Goal: Transaction & Acquisition: Purchase product/service

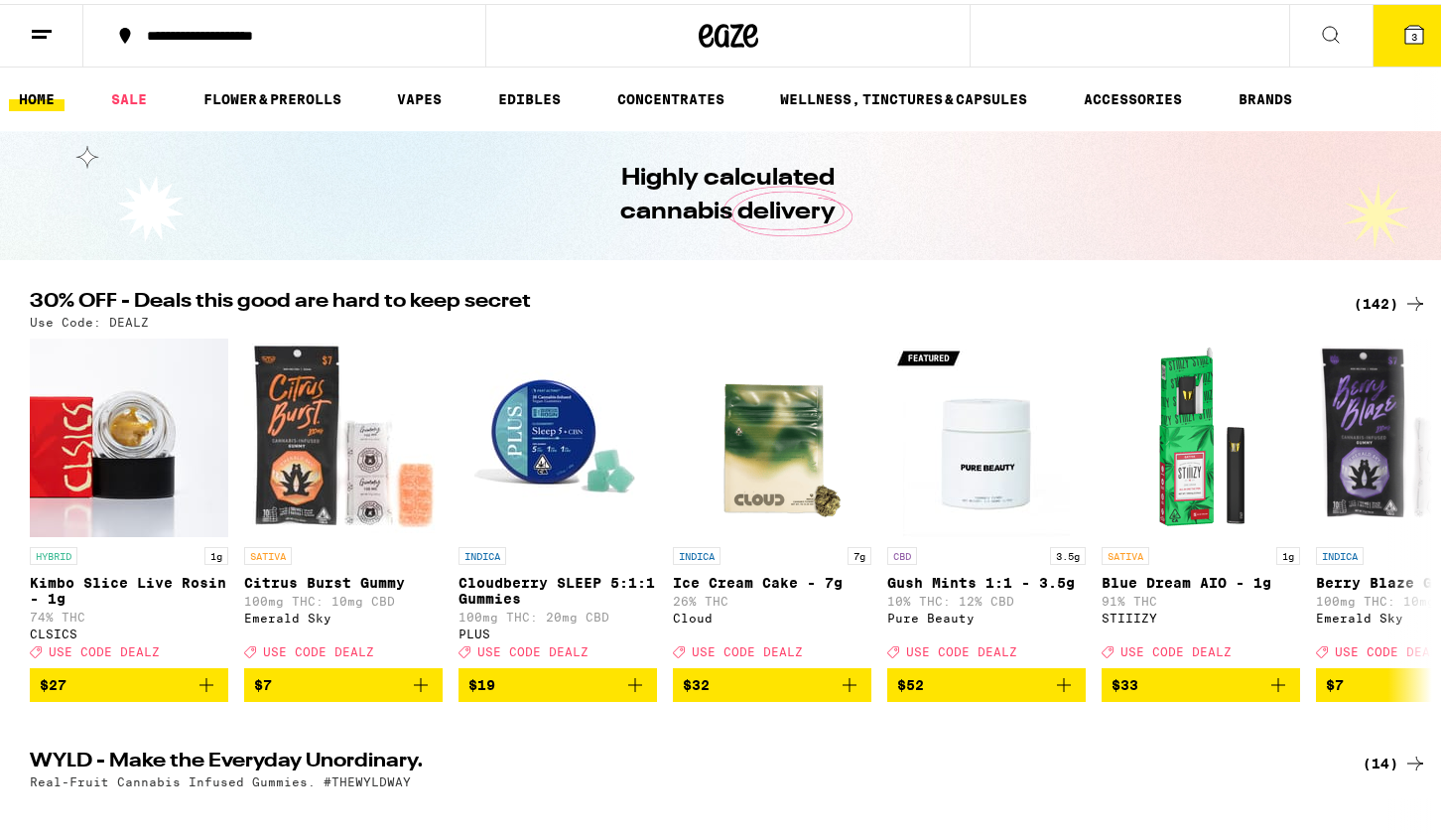
click at [1411, 33] on icon at bounding box center [1415, 31] width 24 height 24
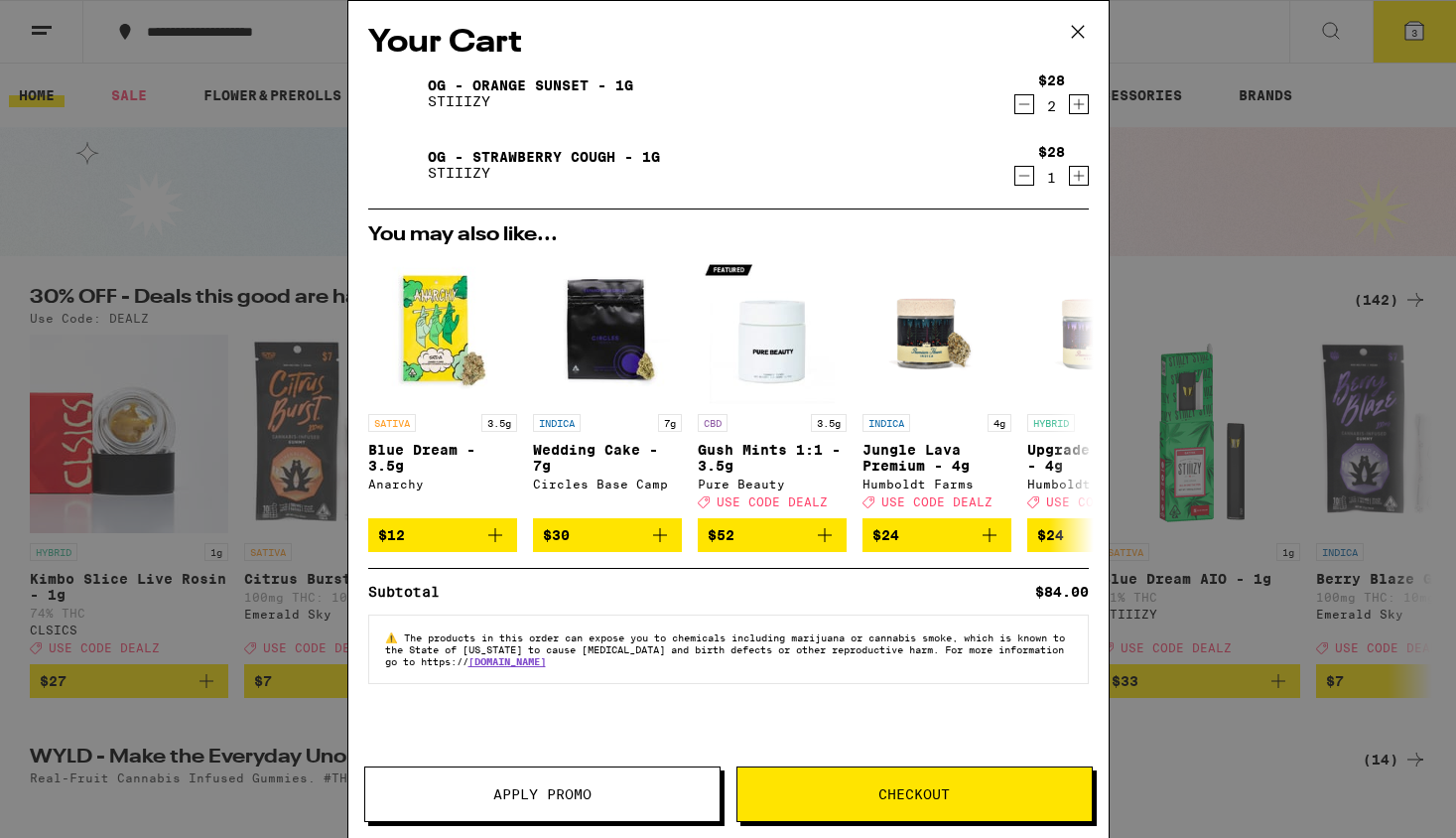
click at [862, 781] on button "Checkout" at bounding box center [915, 794] width 356 height 56
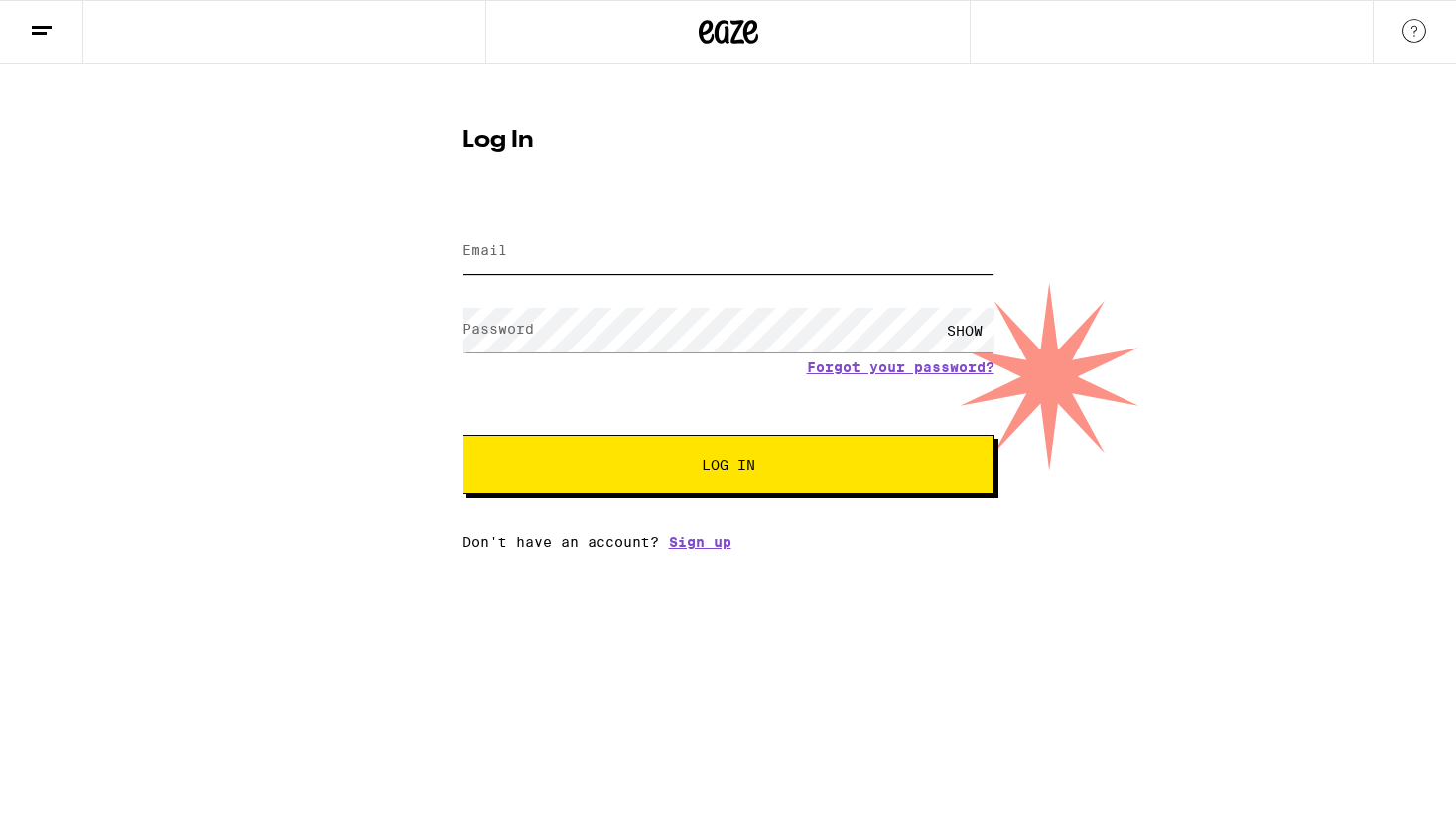
type input "[EMAIL_ADDRESS][DOMAIN_NAME]"
click at [957, 332] on div "SHOW" at bounding box center [965, 330] width 60 height 45
click at [850, 470] on span "Log In" at bounding box center [728, 465] width 371 height 14
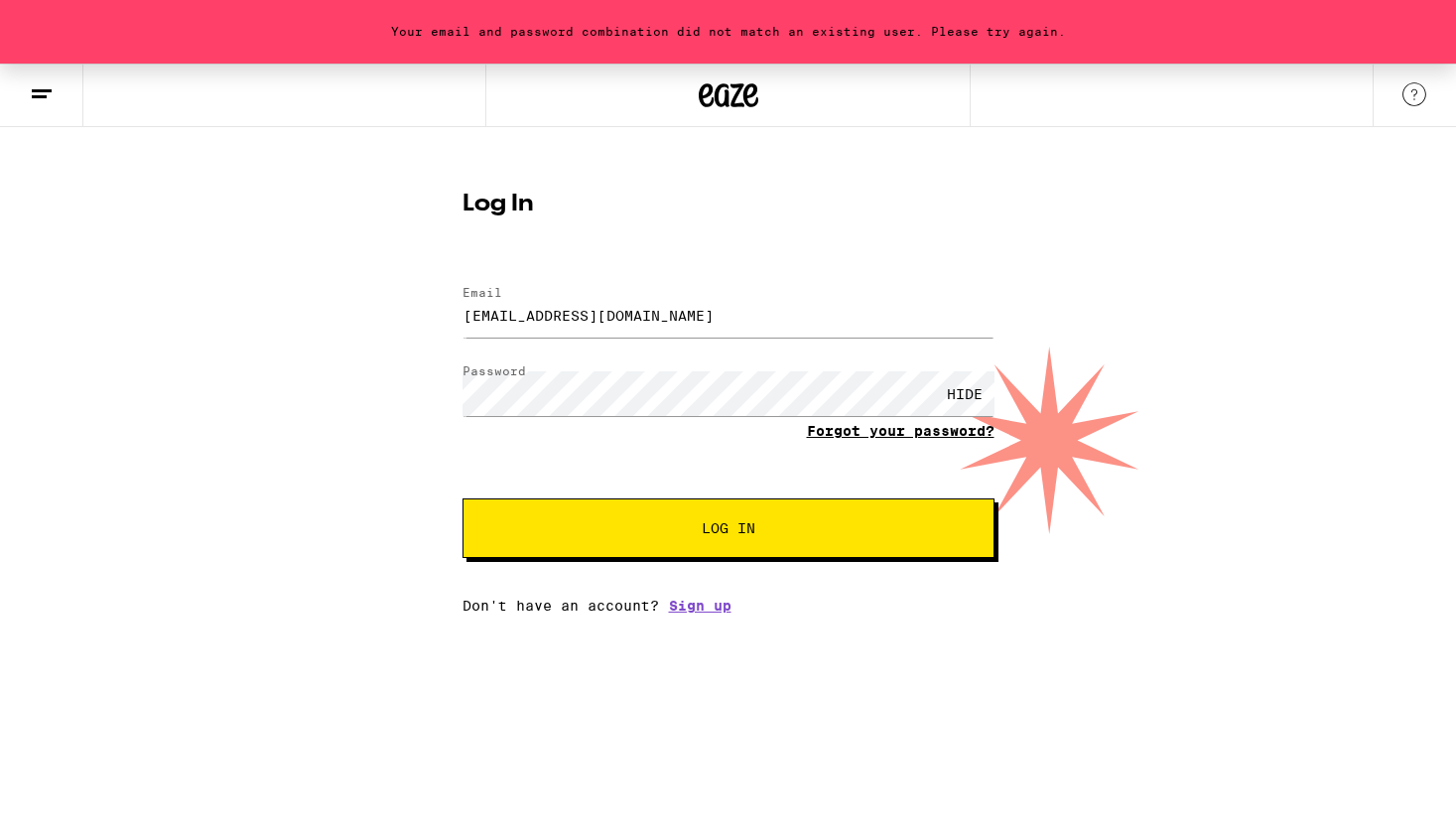
click at [888, 431] on link "Forgot your password?" at bounding box center [901, 431] width 188 height 16
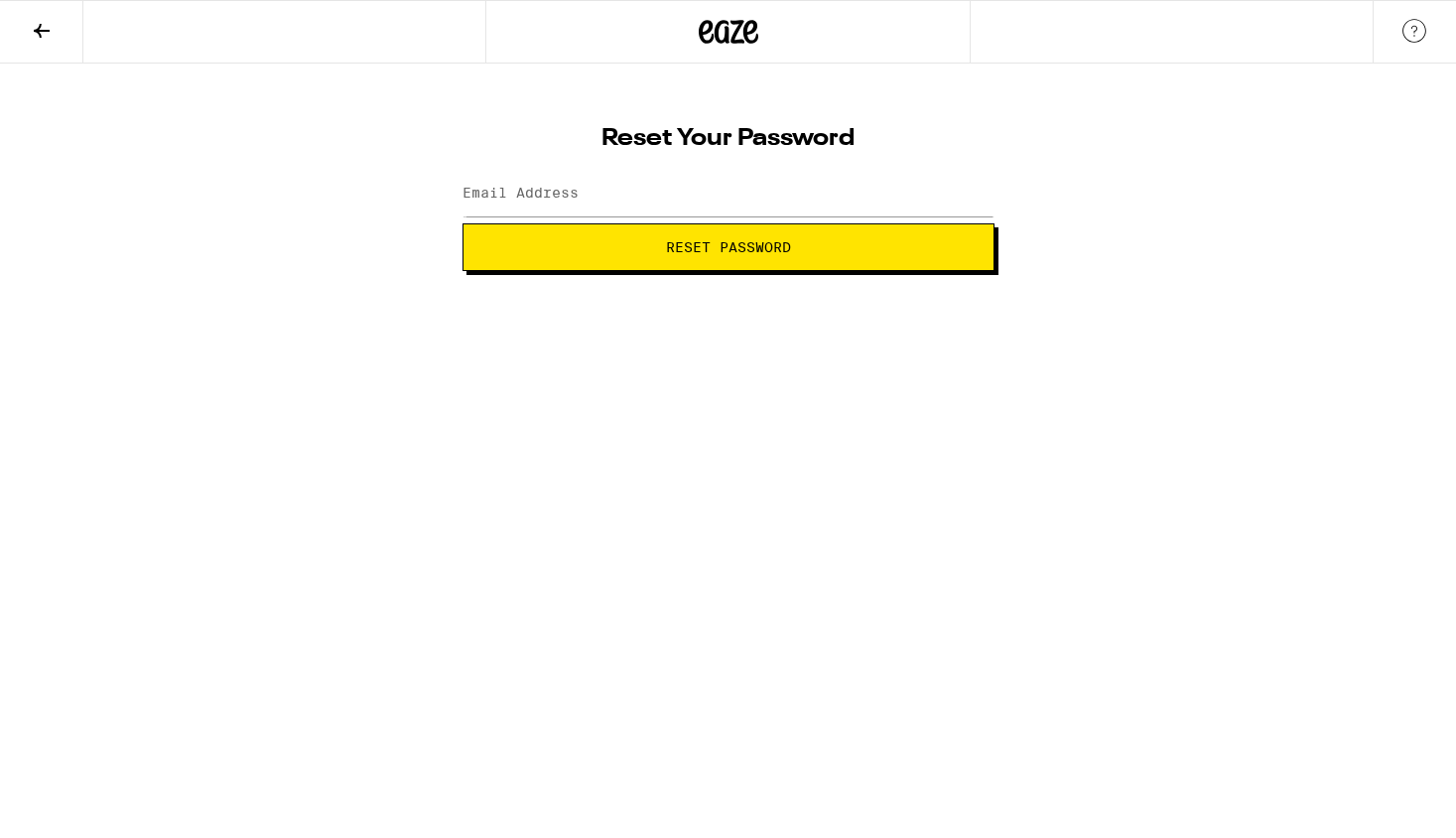
click at [525, 193] on label "Email Address" at bounding box center [521, 193] width 116 height 16
click at [590, 196] on input "Email Address" at bounding box center [729, 194] width 532 height 45
type input "[EMAIL_ADDRESS][DOMAIN_NAME]"
click at [650, 245] on span "Reset Password" at bounding box center [728, 247] width 498 height 14
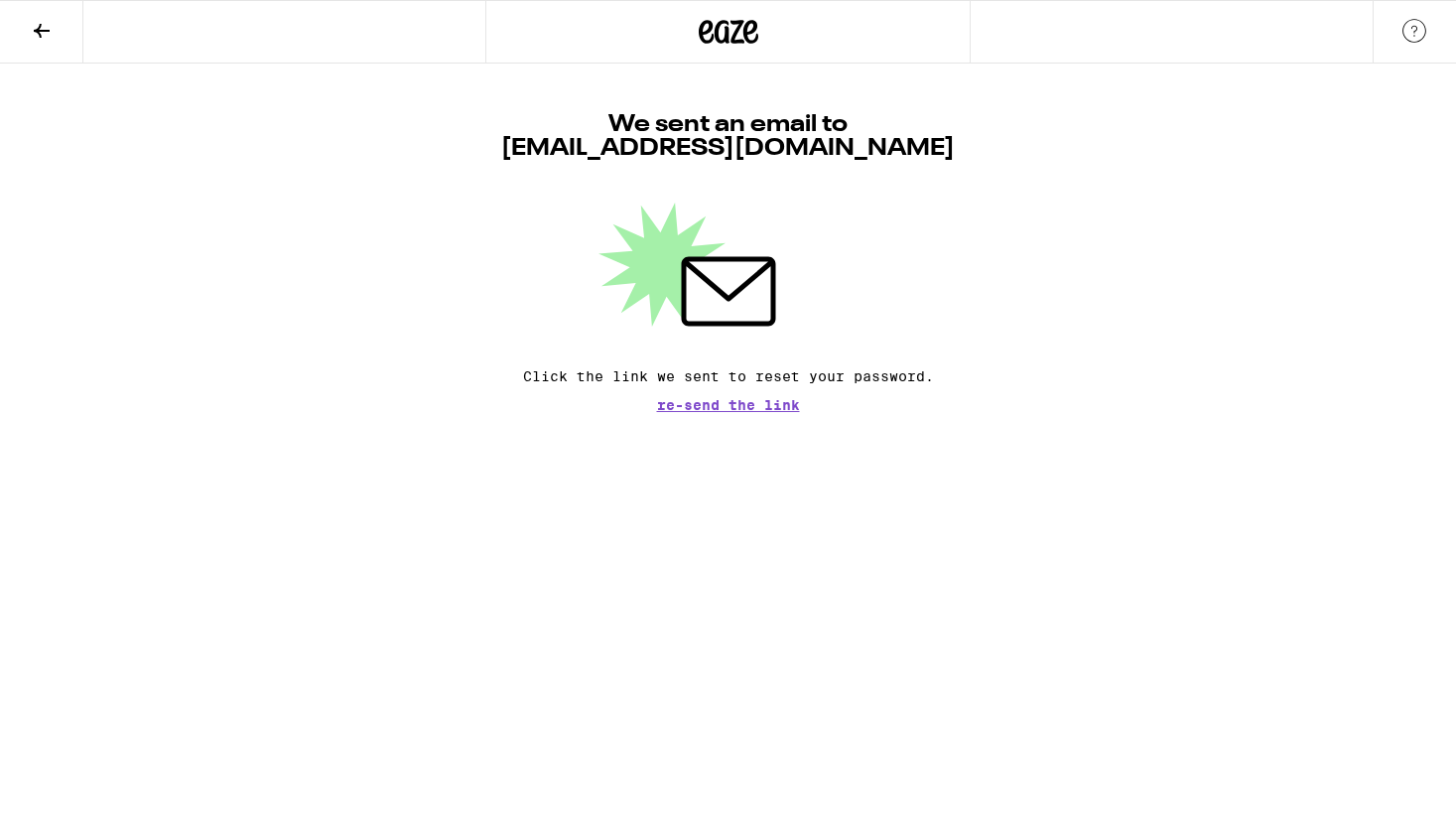
click at [702, 412] on html "We sent an email to [EMAIL_ADDRESS][DOMAIN_NAME] Click the link we sent to rese…" at bounding box center [728, 206] width 1456 height 412
click at [694, 405] on span "Re-send the link" at bounding box center [728, 405] width 143 height 14
